Goal: Find specific page/section: Find specific page/section

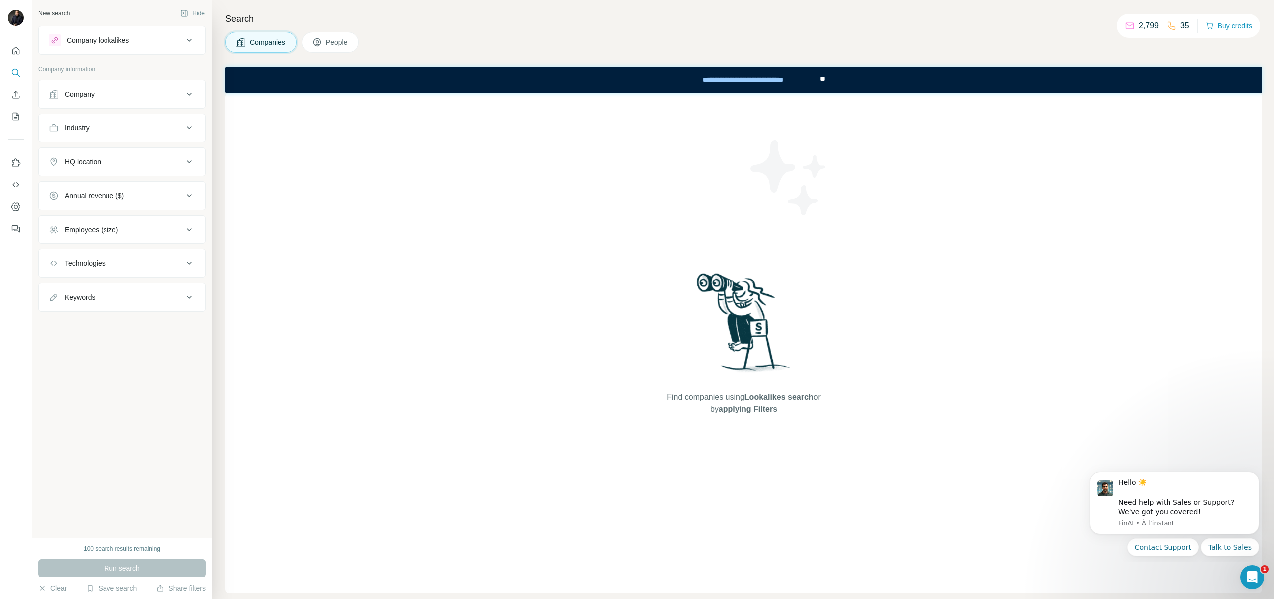
click at [339, 37] on span "People" at bounding box center [337, 42] width 23 height 10
click at [15, 112] on icon "My lists" at bounding box center [16, 116] width 6 height 8
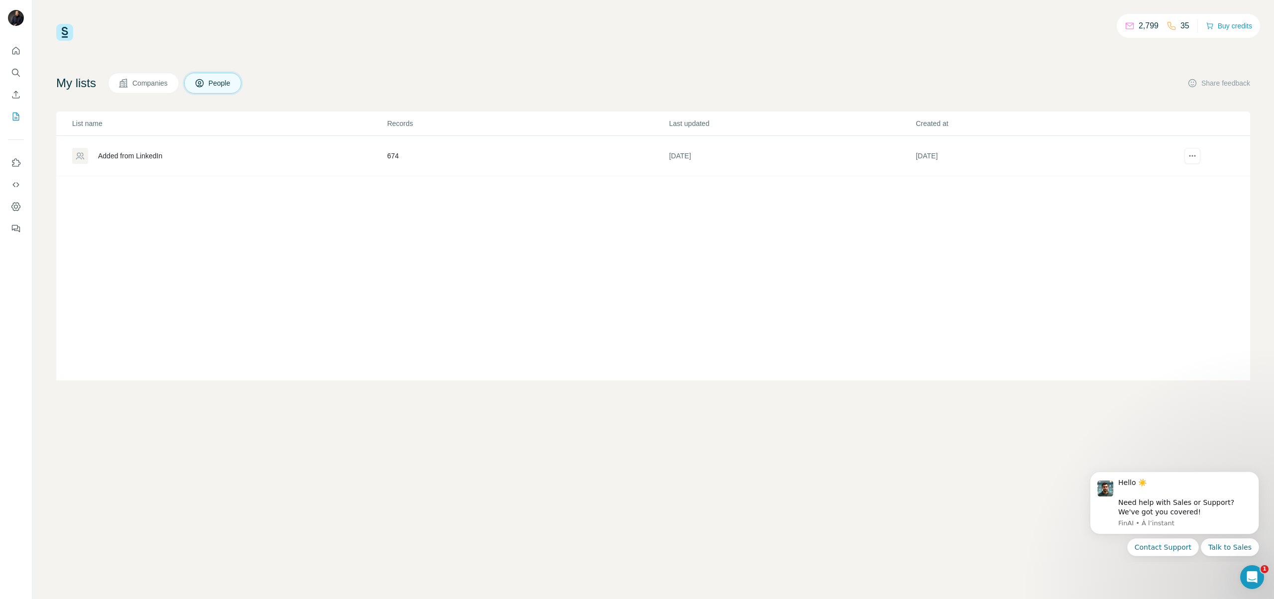
click at [130, 151] on div "Added from LinkedIn" at bounding box center [130, 156] width 64 height 10
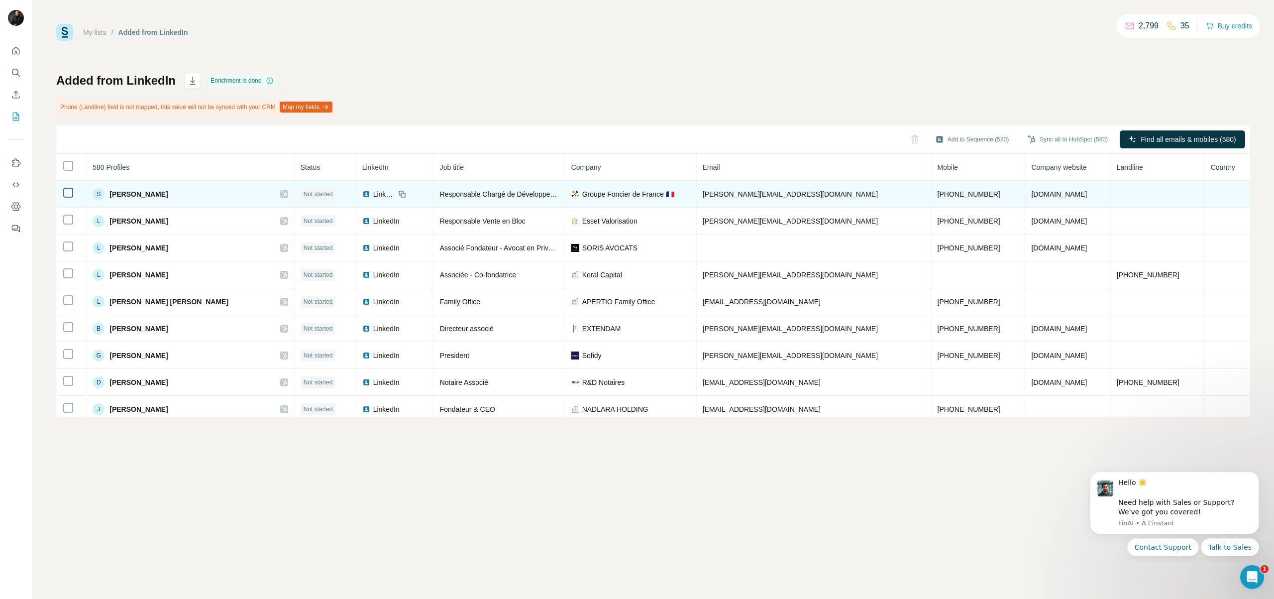
click at [137, 196] on span "[PERSON_NAME]" at bounding box center [138, 194] width 58 height 10
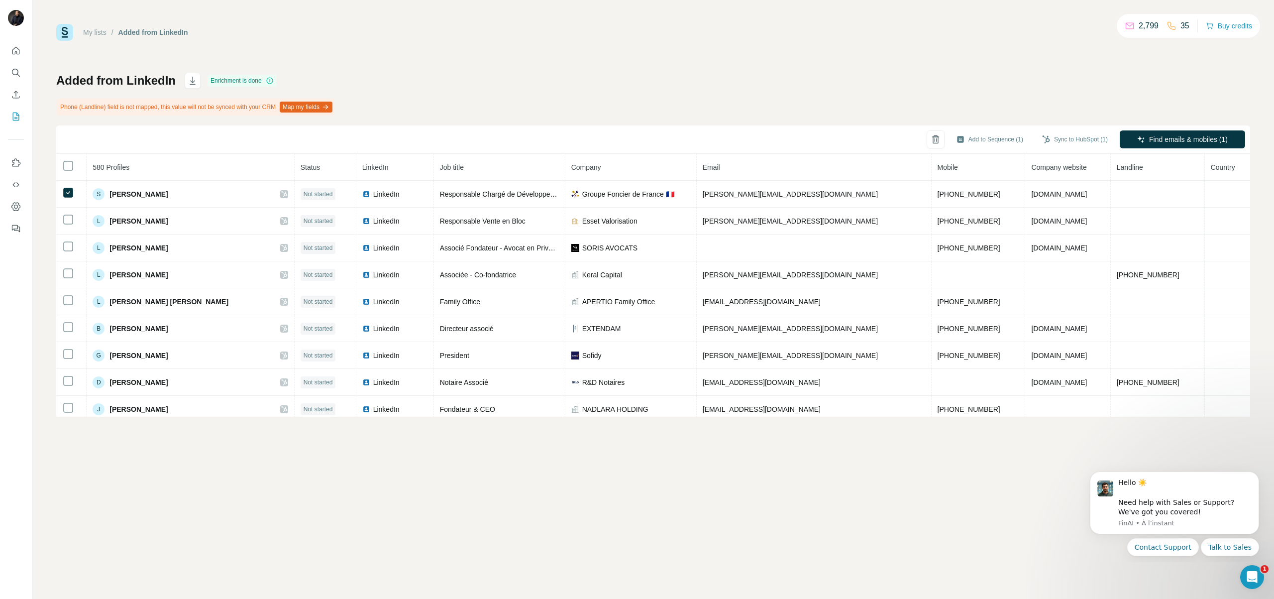
click at [322, 108] on button "Map my fields" at bounding box center [306, 107] width 53 height 11
